Goal: Information Seeking & Learning: Understand process/instructions

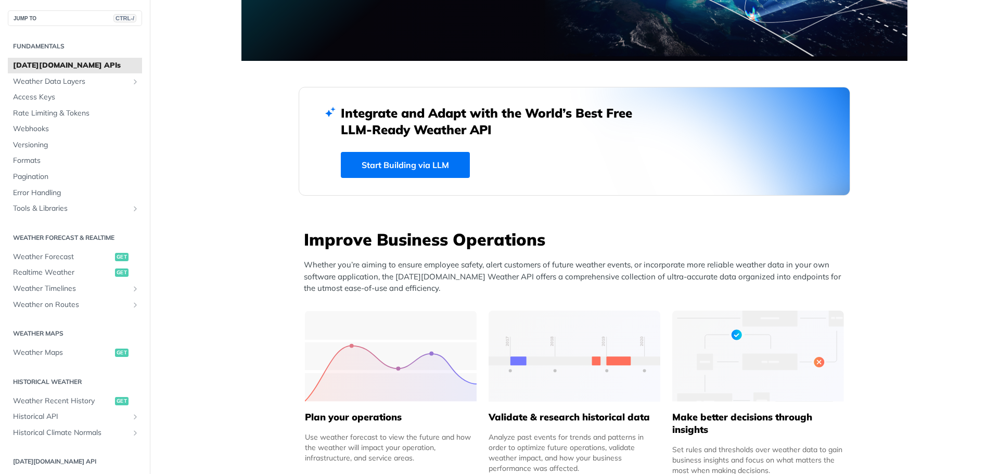
scroll to position [208, 0]
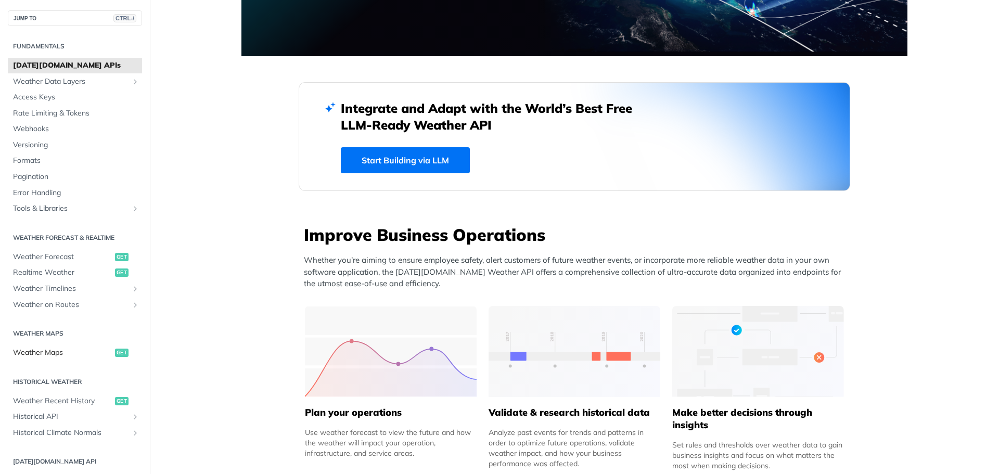
click at [52, 351] on span "Weather Maps" at bounding box center [62, 353] width 99 height 10
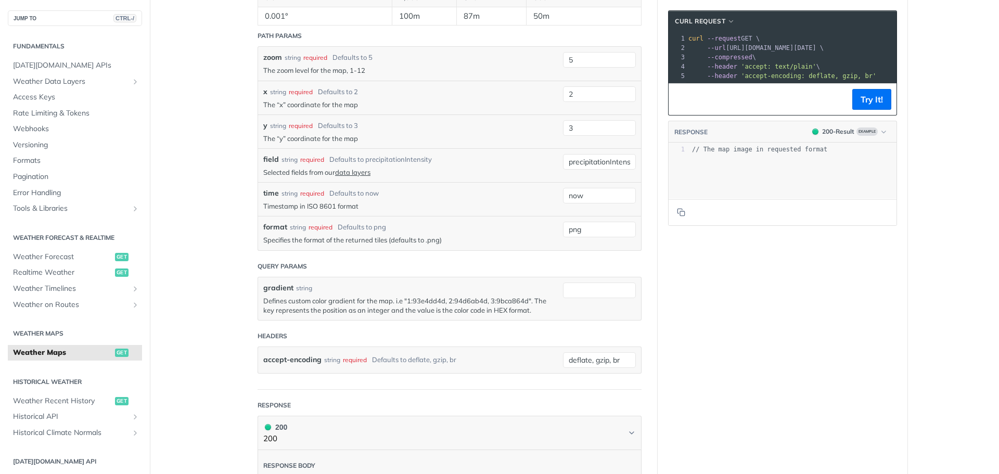
scroll to position [937, 0]
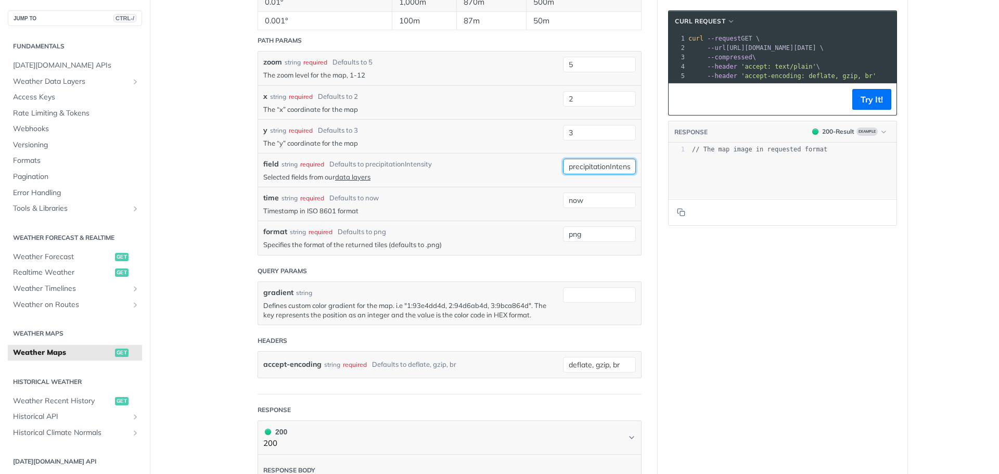
click at [609, 174] on input "precipitationIntensity" at bounding box center [599, 167] width 73 height 16
click at [504, 170] on div "field string required Defaults to precipitationIntensity" at bounding box center [410, 164] width 295 height 11
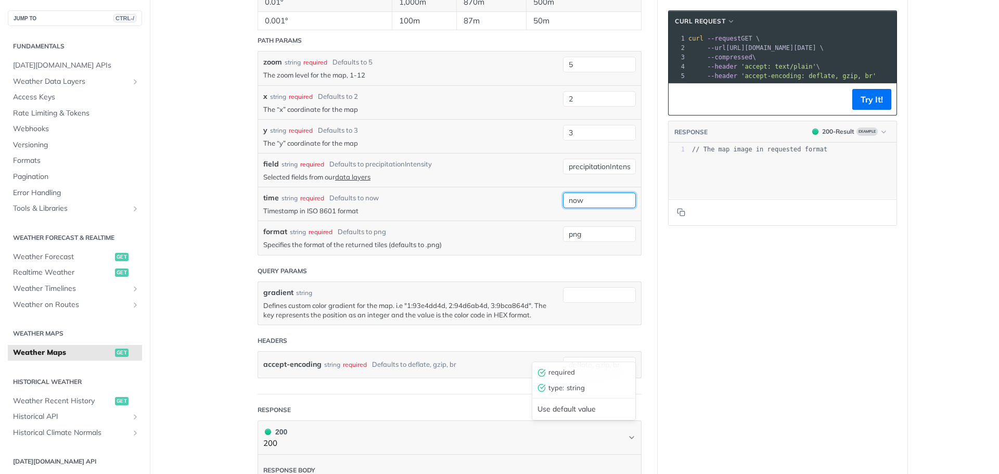
click at [589, 208] on input "now" at bounding box center [599, 201] width 73 height 16
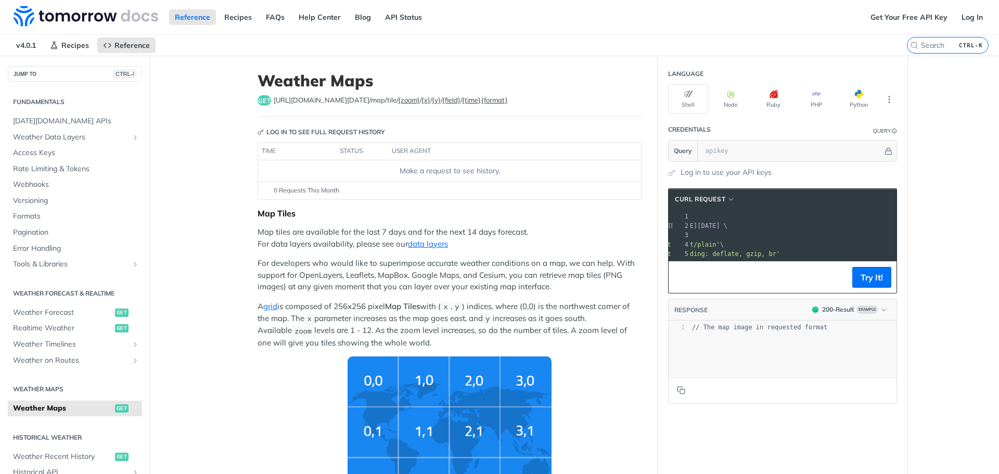
scroll to position [0, 100]
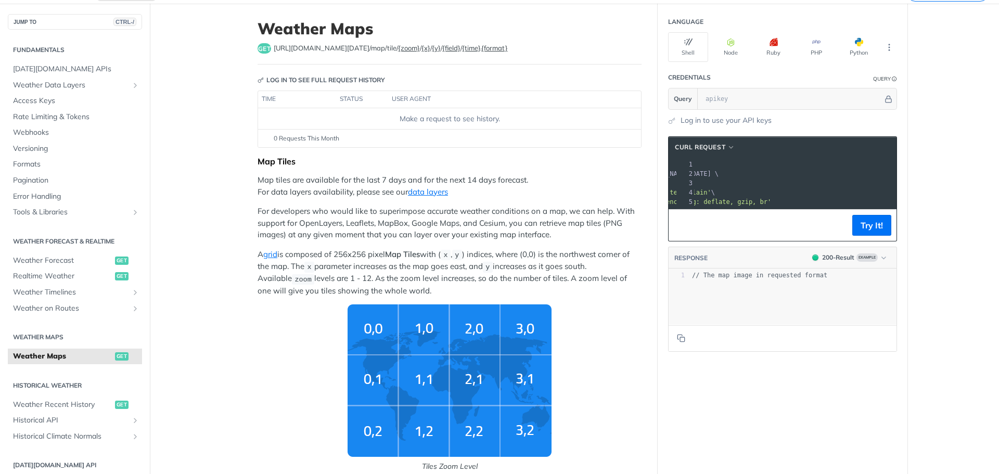
drag, startPoint x: 725, startPoint y: 172, endPoint x: 882, endPoint y: 175, distance: 157.2
click at [719, 175] on span "--url [URL][DOMAIN_NAME][DATE] \" at bounding box center [650, 173] width 135 height 7
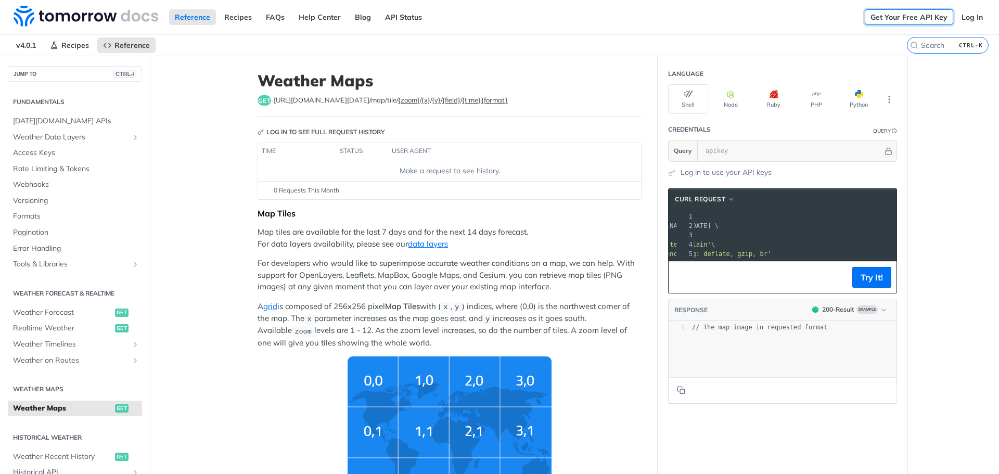
click at [902, 12] on link "Get Your Free API Key" at bounding box center [909, 17] width 88 height 16
click at [966, 18] on link "Log In" at bounding box center [972, 17] width 33 height 16
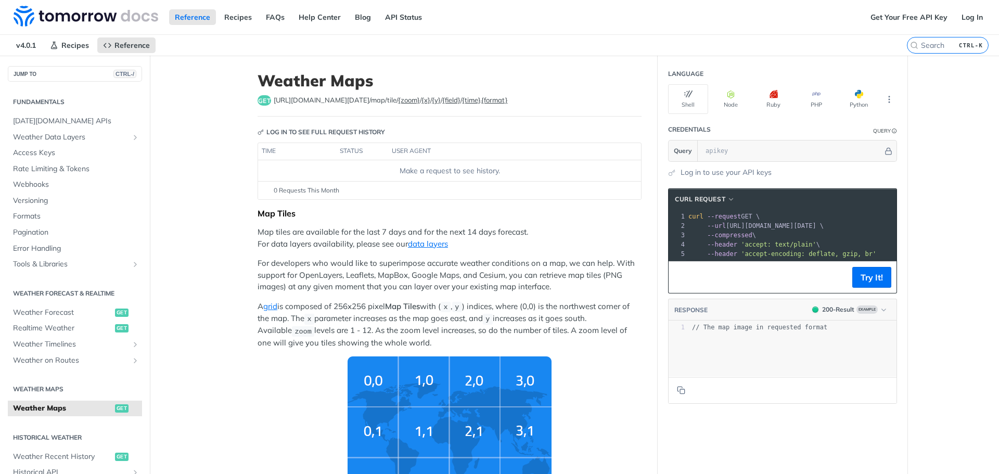
click at [741, 135] on header "Credentials Query" at bounding box center [782, 129] width 229 height 21
click at [742, 144] on input "text" at bounding box center [791, 150] width 183 height 21
paste input "xUHMvMucUdi5YsIYgBVVaw4NzrkZfbf3"
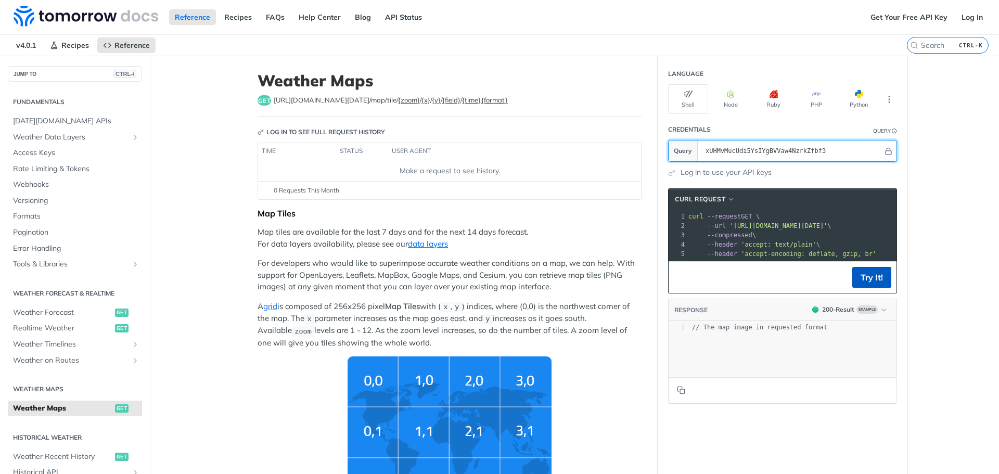
type input "xUHMvMucUdi5YsIYgBVVaw4NzrkZfbf3"
click at [868, 286] on button "Try It!" at bounding box center [871, 277] width 39 height 21
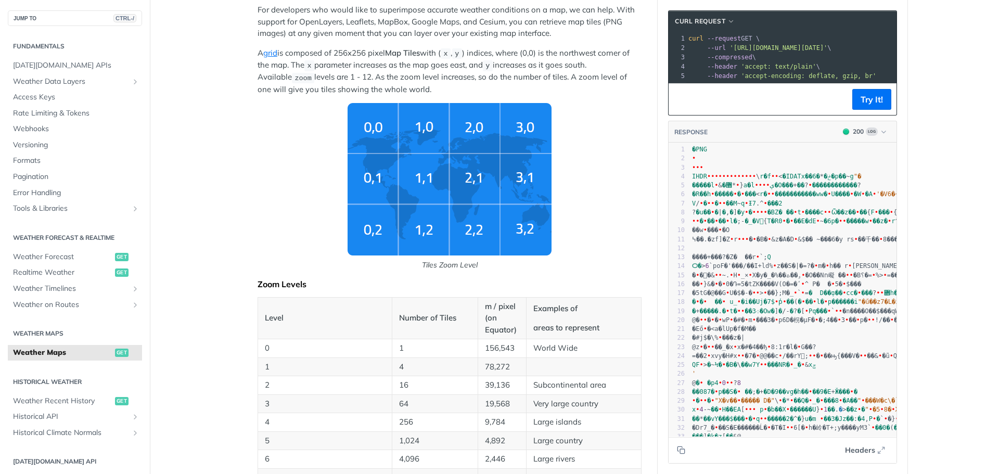
scroll to position [260, 0]
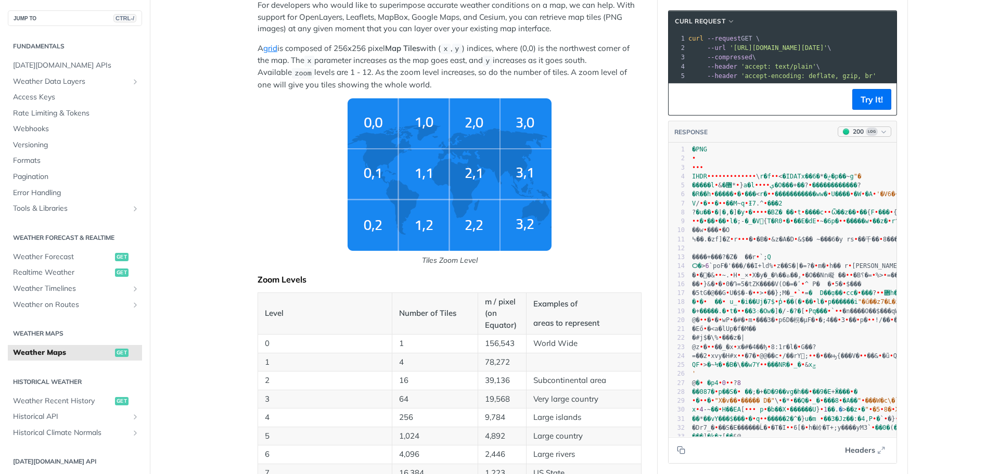
click at [873, 136] on span "Log" at bounding box center [872, 131] width 12 height 8
click at [784, 297] on span "�5tG�@��G • U�$�-� • • > • ��};Μ�_ • `" at bounding box center [746, 292] width 109 height 7
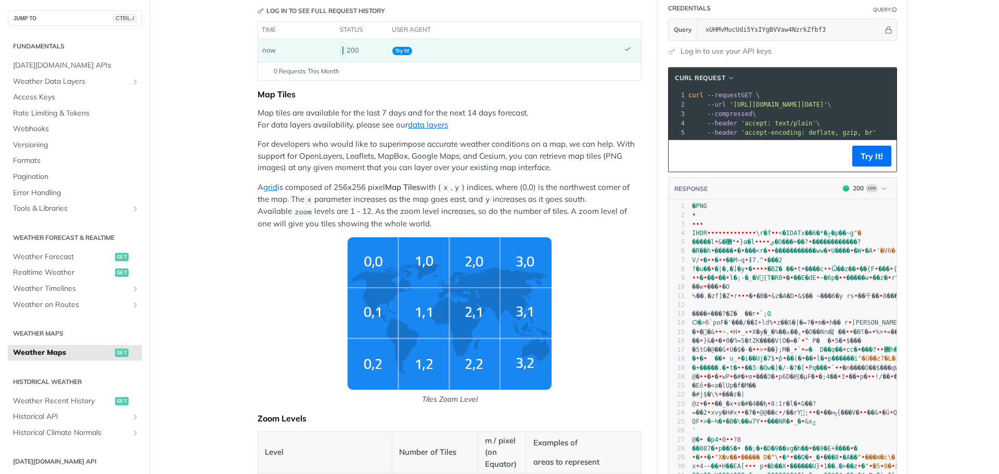
scroll to position [0, 0]
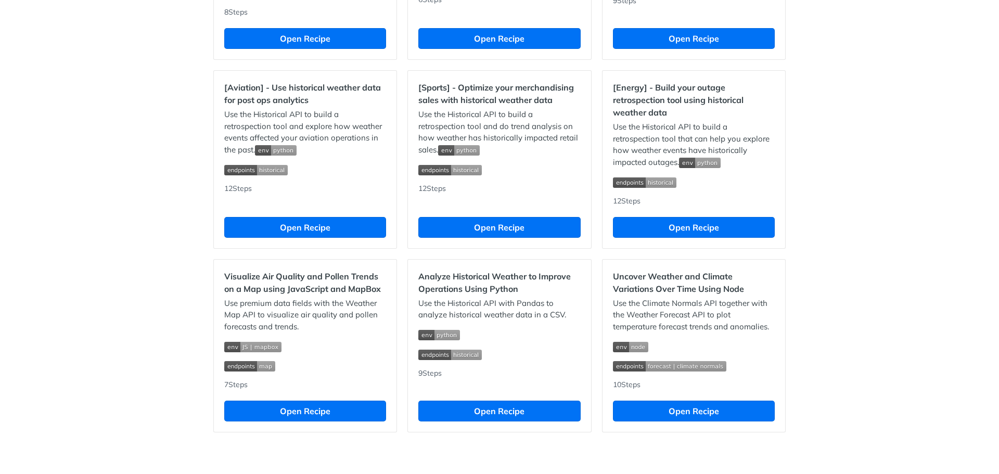
scroll to position [852, 0]
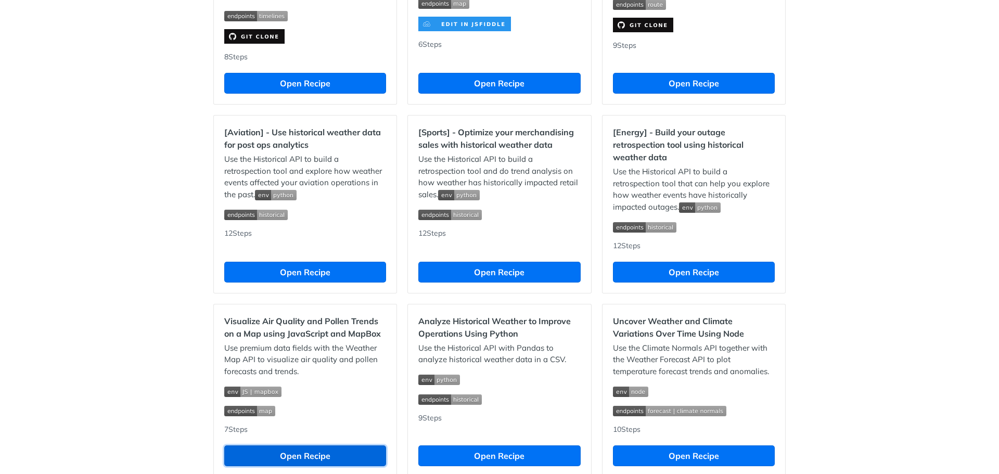
click at [303, 466] on button "Open Recipe" at bounding box center [305, 455] width 162 height 21
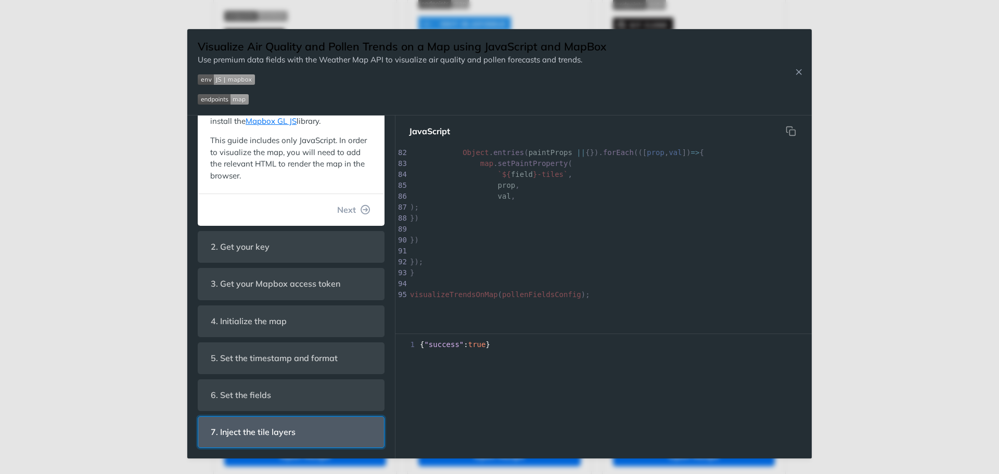
click at [313, 430] on header "7. Inject the tile layers" at bounding box center [291, 432] width 186 height 31
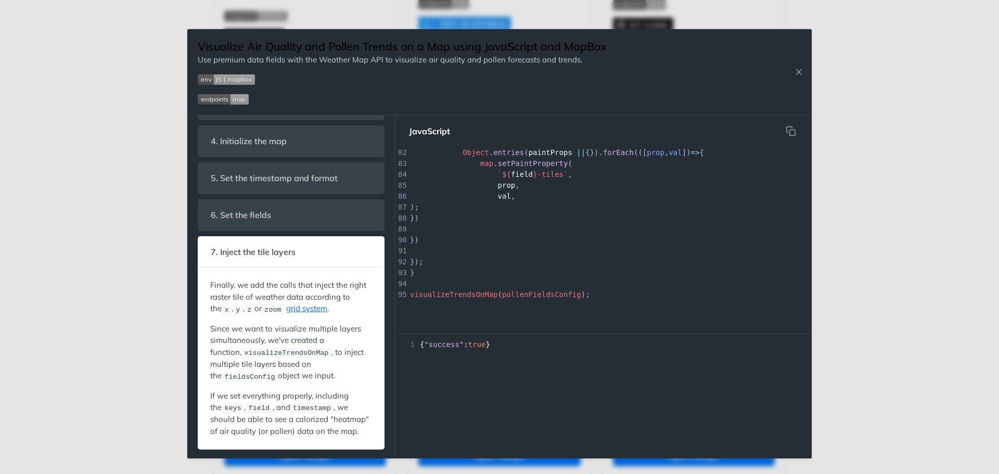
click at [153, 189] on div "Jump to Content Reference Recipes FAQs Help Center Blog API Status Recipes Refe…" at bounding box center [499, 237] width 999 height 474
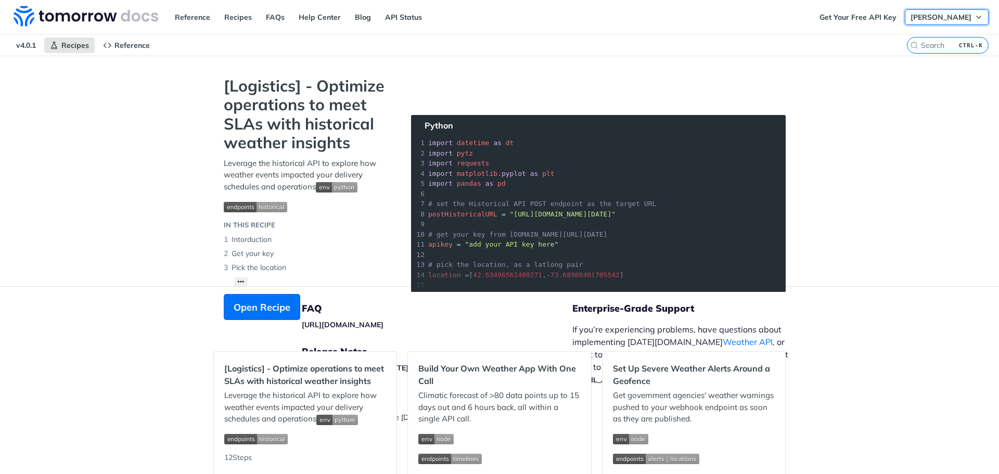
click at [960, 15] on span "Gaelan Bolger" at bounding box center [941, 16] width 61 height 9
